Goal: Navigation & Orientation: Find specific page/section

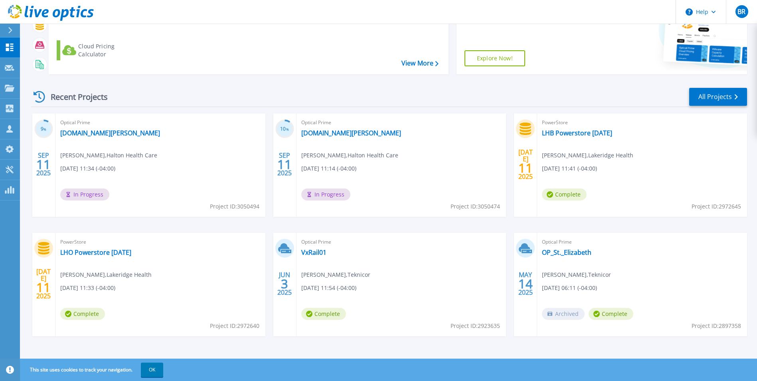
scroll to position [95, 0]
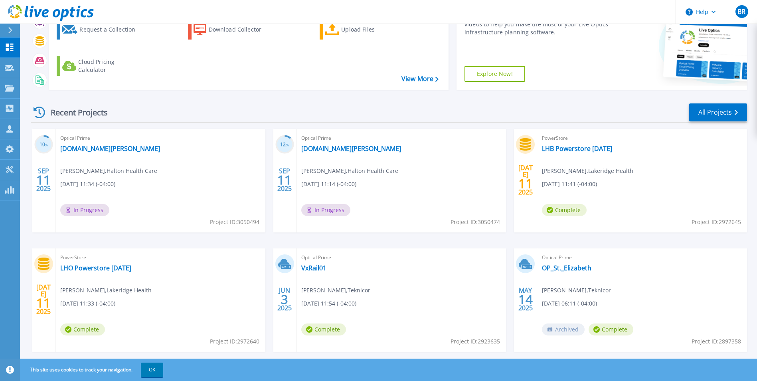
scroll to position [95, 0]
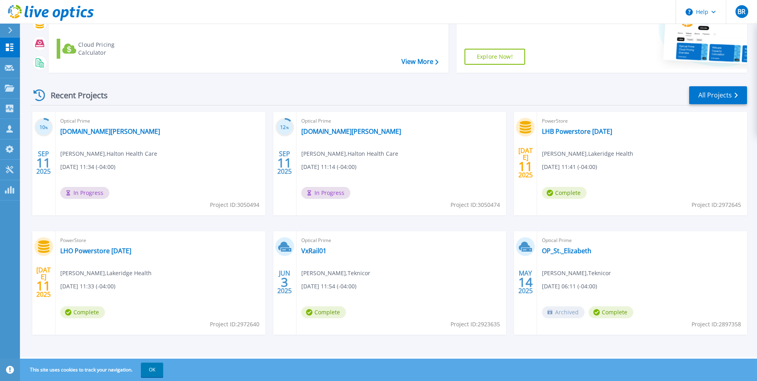
click at [422, 10] on header "Help BR Partner Team Member [PERSON_NAME] [PERSON_NAME][EMAIL_ADDRESS][DOMAIN_N…" at bounding box center [378, 12] width 757 height 24
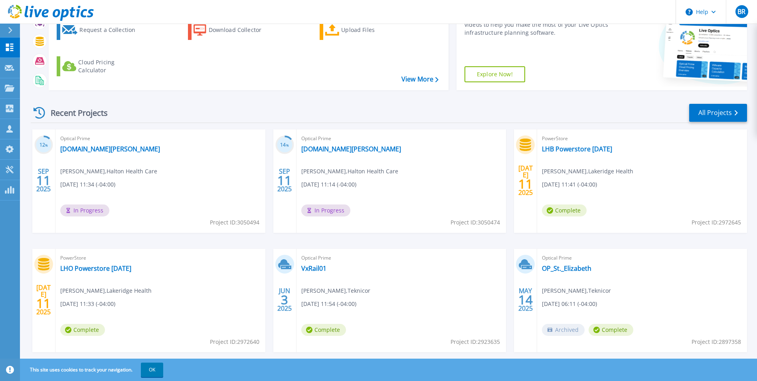
scroll to position [95, 0]
